Goal: Find specific page/section: Find specific page/section

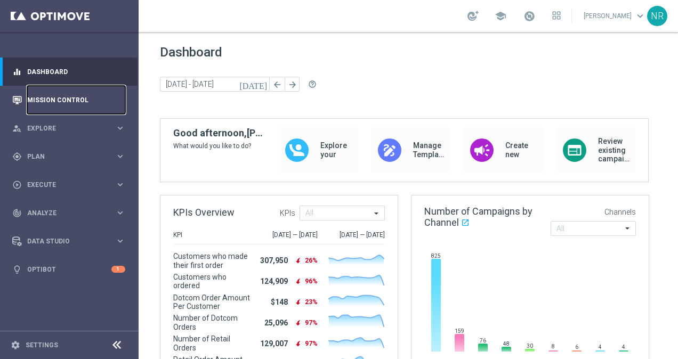
click at [42, 100] on link "Mission Control" at bounding box center [76, 100] width 98 height 28
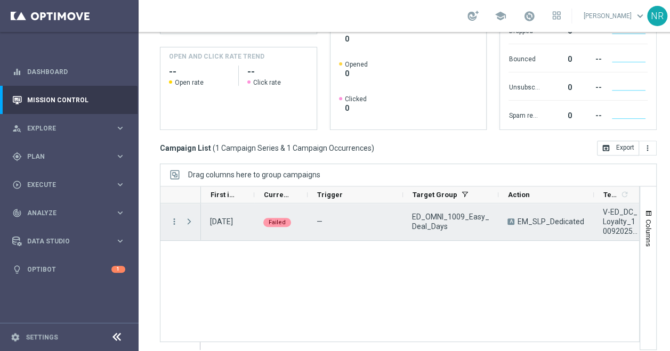
click at [190, 223] on span "Press SPACE to select this row." at bounding box center [189, 221] width 10 height 9
